Goal: Information Seeking & Learning: Find specific fact

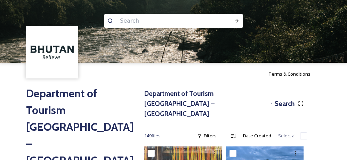
click at [131, 23] on input at bounding box center [163, 20] width 95 height 15
type input "Chimi lhakhang"
click at [235, 22] on icon at bounding box center [237, 21] width 6 height 6
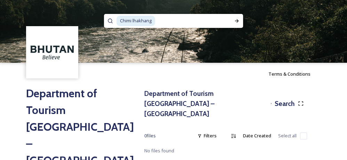
click at [186, 22] on input at bounding box center [193, 20] width 75 height 15
type input "C"
type input "Punakha"
click at [240, 22] on div "Run Search" at bounding box center [236, 21] width 13 height 13
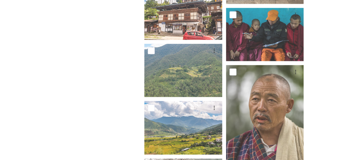
scroll to position [864, 0]
